Goal: Answer question/provide support: Share knowledge or assist other users

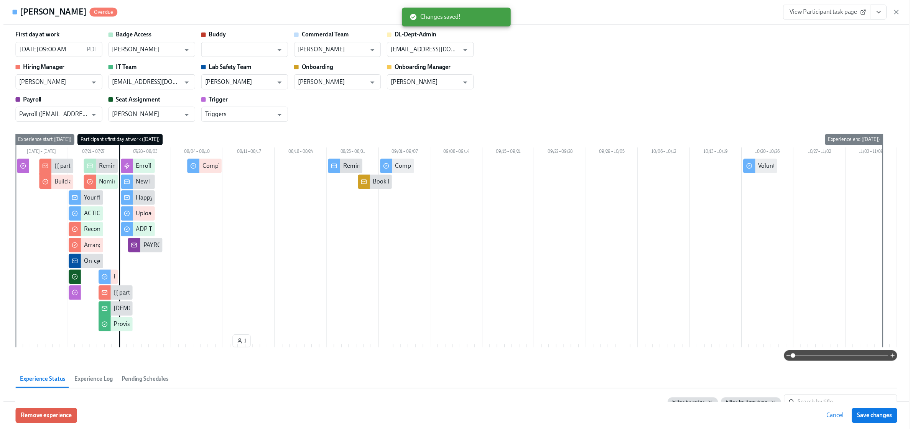
scroll to position [1198, 0]
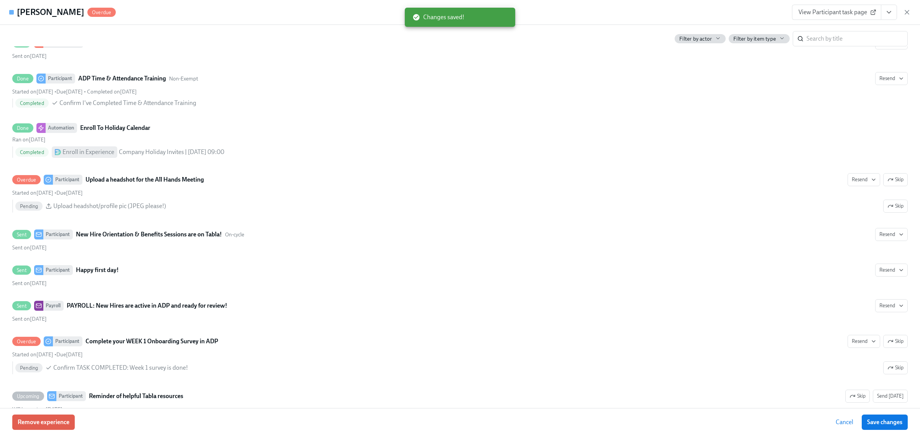
drag, startPoint x: 905, startPoint y: 10, endPoint x: 790, endPoint y: 69, distance: 129.0
click at [905, 10] on icon "button" at bounding box center [907, 12] width 8 height 8
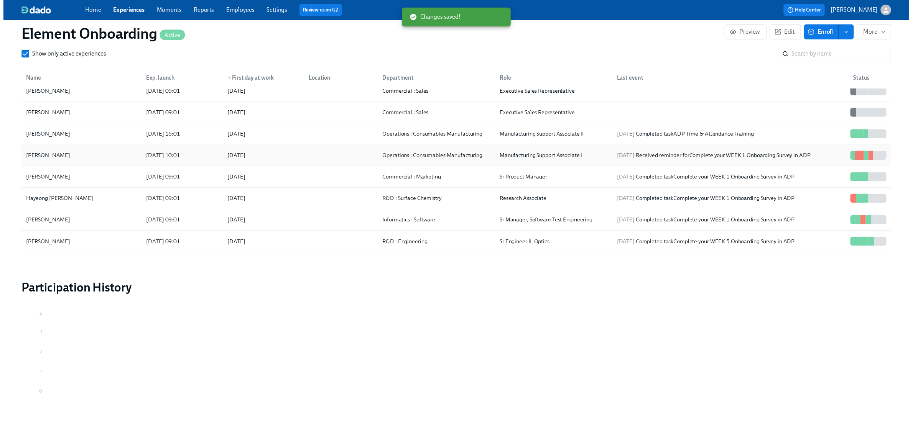
scroll to position [0, 13046]
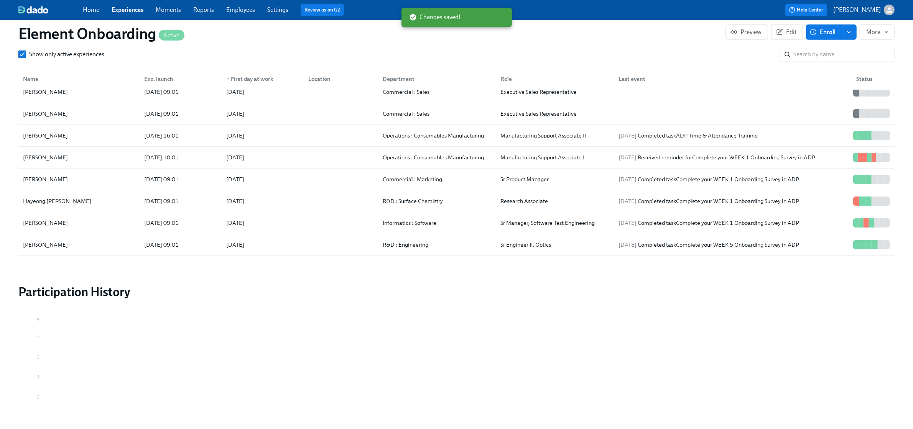
click at [125, 14] on span "Experiences" at bounding box center [128, 10] width 32 height 8
click at [130, 8] on link "Experiences" at bounding box center [128, 9] width 32 height 7
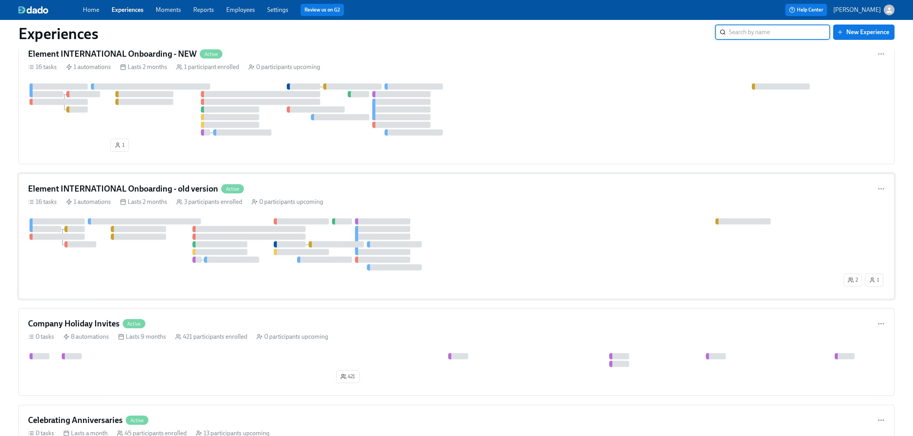
scroll to position [431, 0]
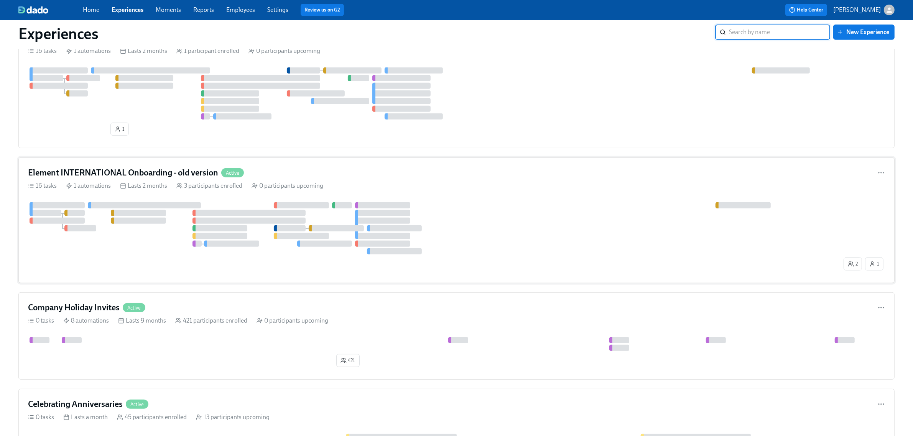
click at [465, 206] on div at bounding box center [435, 228] width 814 height 52
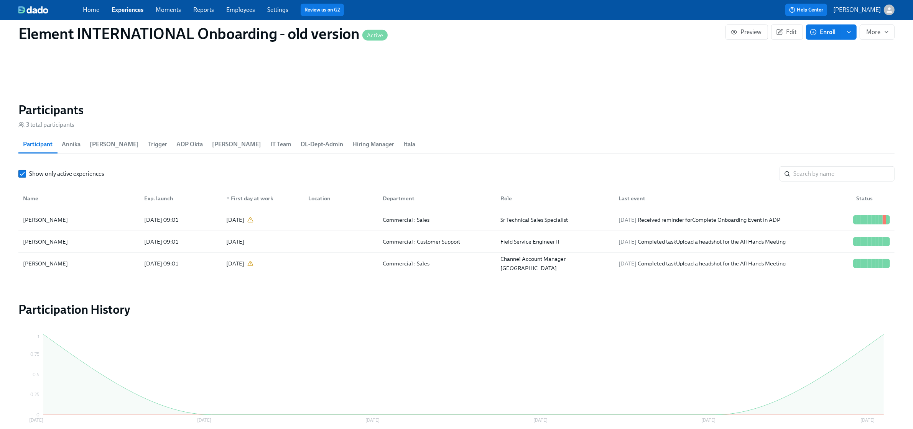
scroll to position [623, 0]
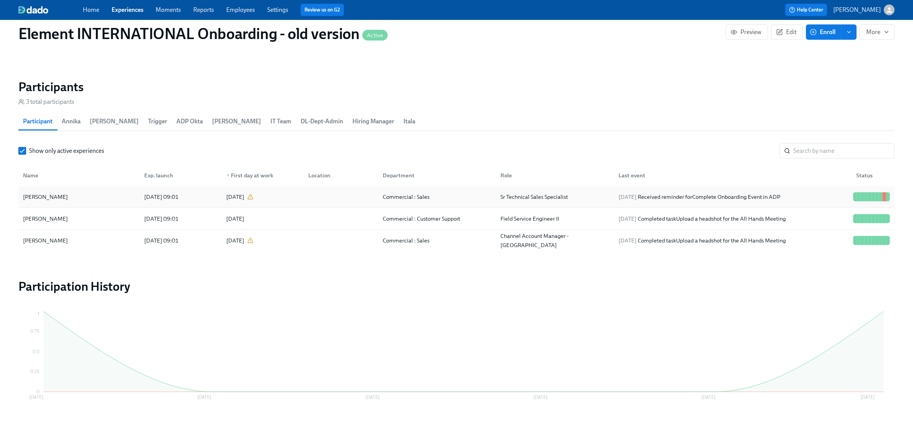
click at [105, 200] on div "[PERSON_NAME]" at bounding box center [79, 196] width 118 height 15
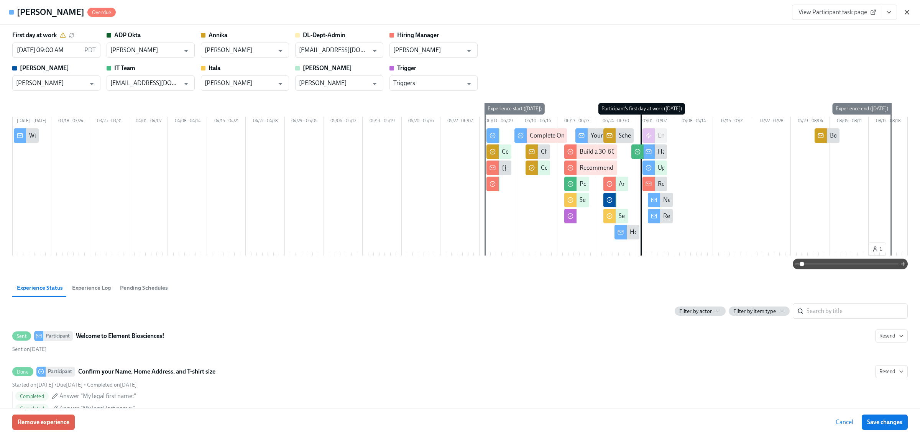
click at [906, 12] on icon "button" at bounding box center [907, 12] width 4 height 4
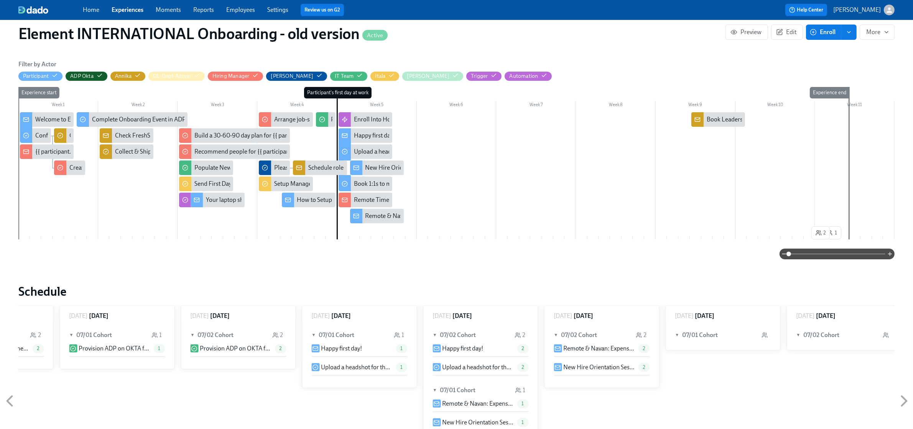
scroll to position [144, 0]
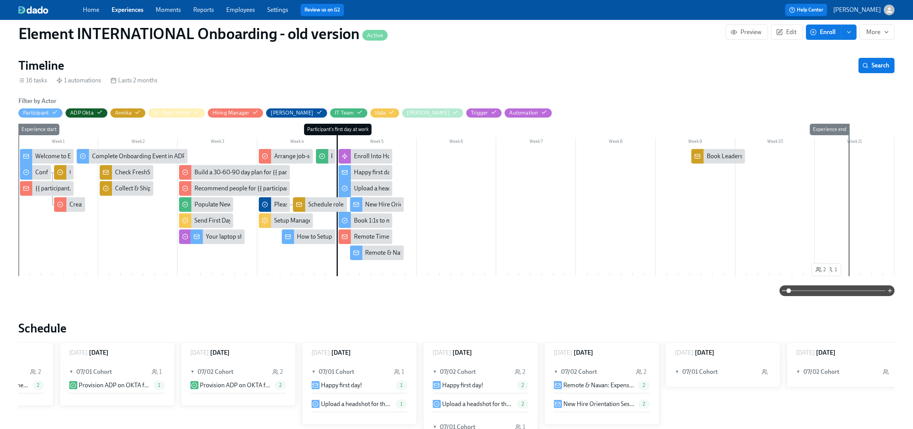
click at [390, 254] on div "Remote & Navan: Expense Reimbursement & Travel Expense Policy" at bounding box center [452, 253] width 175 height 8
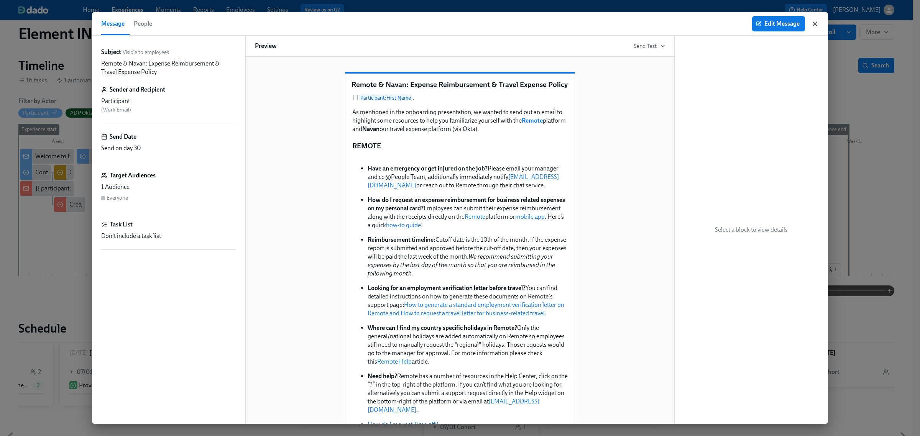
click at [814, 23] on icon "button" at bounding box center [815, 24] width 8 height 8
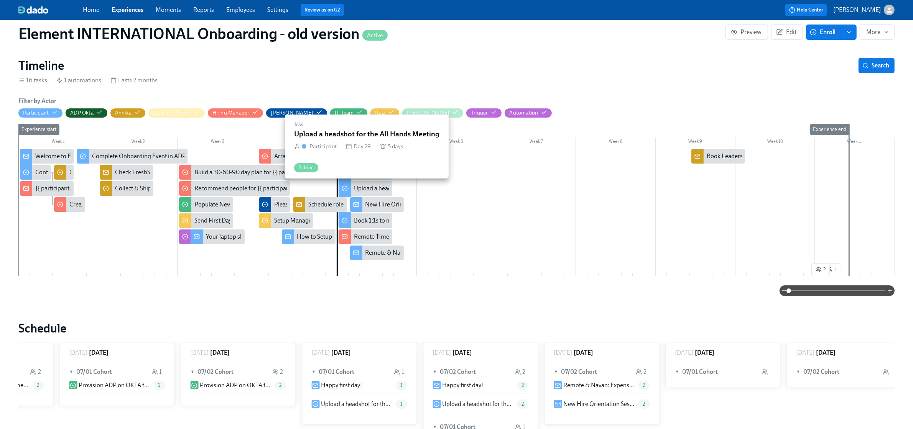
click at [380, 191] on div "Upload a headshot for the All Hands Meeting" at bounding box center [412, 188] width 117 height 8
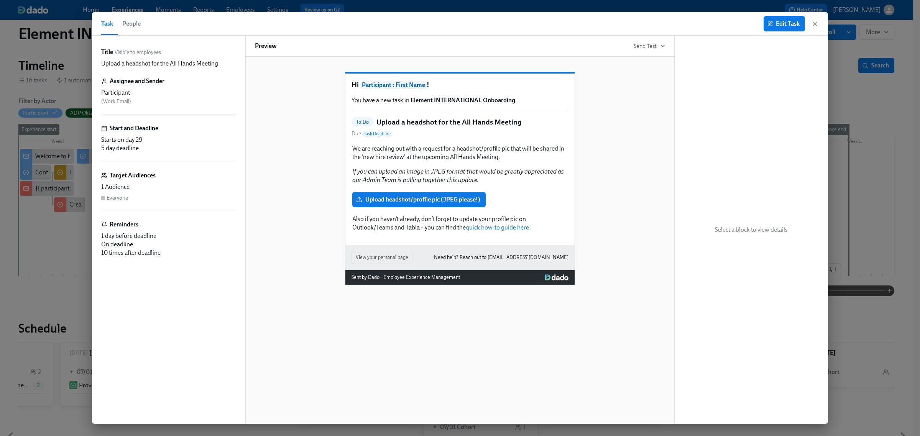
click at [132, 28] on span "People" at bounding box center [131, 23] width 18 height 11
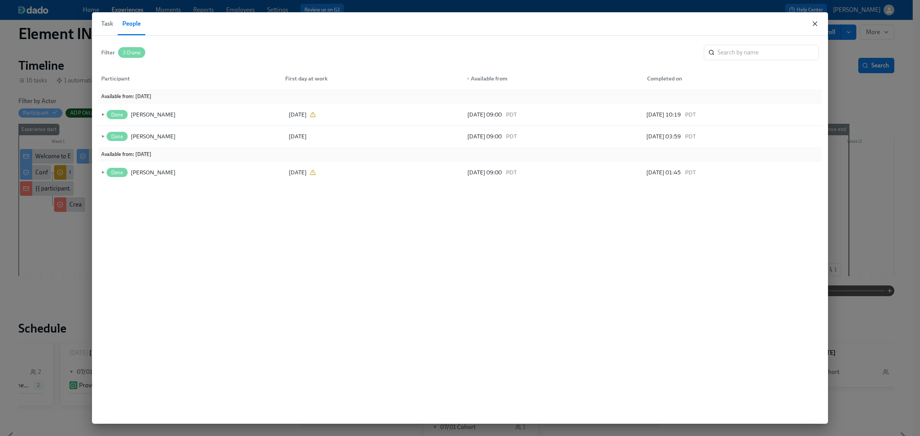
click at [814, 22] on icon "button" at bounding box center [815, 24] width 4 height 4
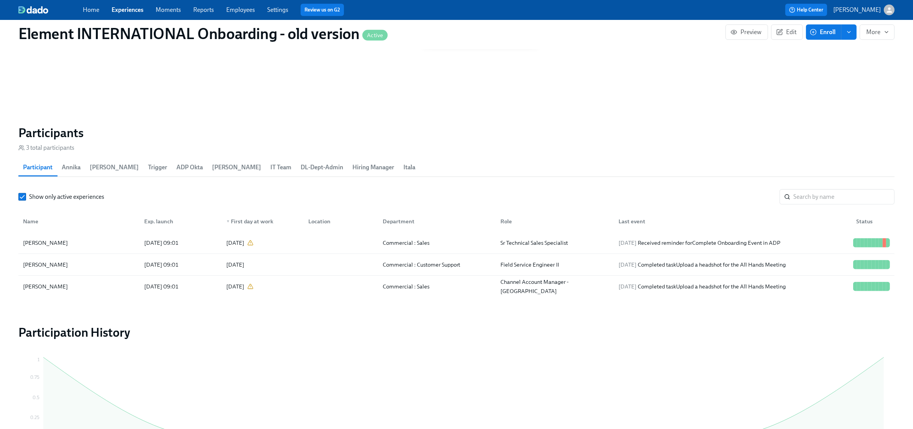
scroll to position [643, 0]
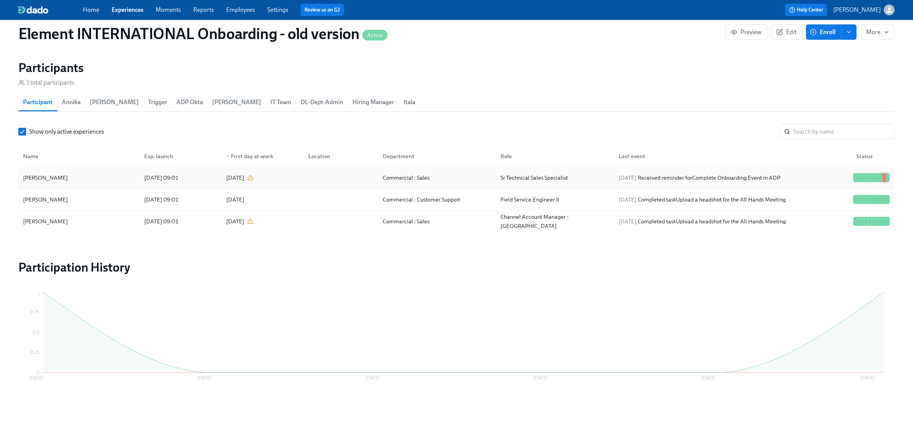
click at [87, 177] on div "[PERSON_NAME]" at bounding box center [79, 177] width 118 height 15
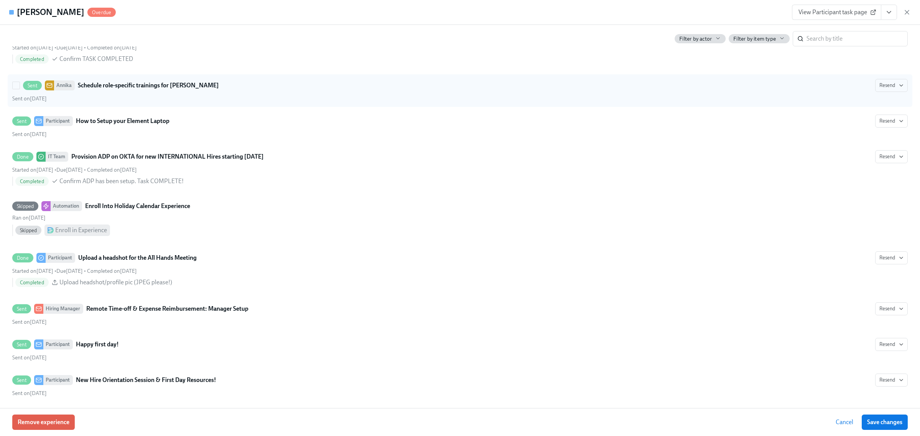
scroll to position [1246, 0]
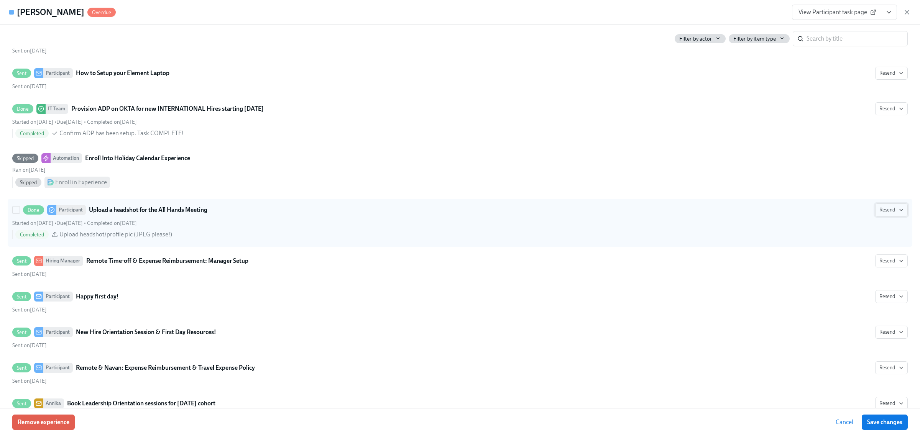
click at [880, 214] on span "Resend" at bounding box center [892, 210] width 24 height 8
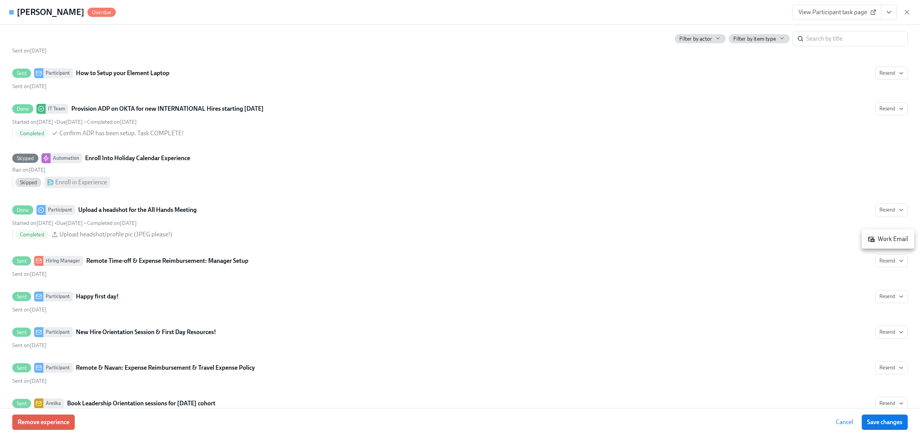
click at [879, 233] on li "Work Email" at bounding box center [888, 239] width 53 height 13
